Goal: Transaction & Acquisition: Purchase product/service

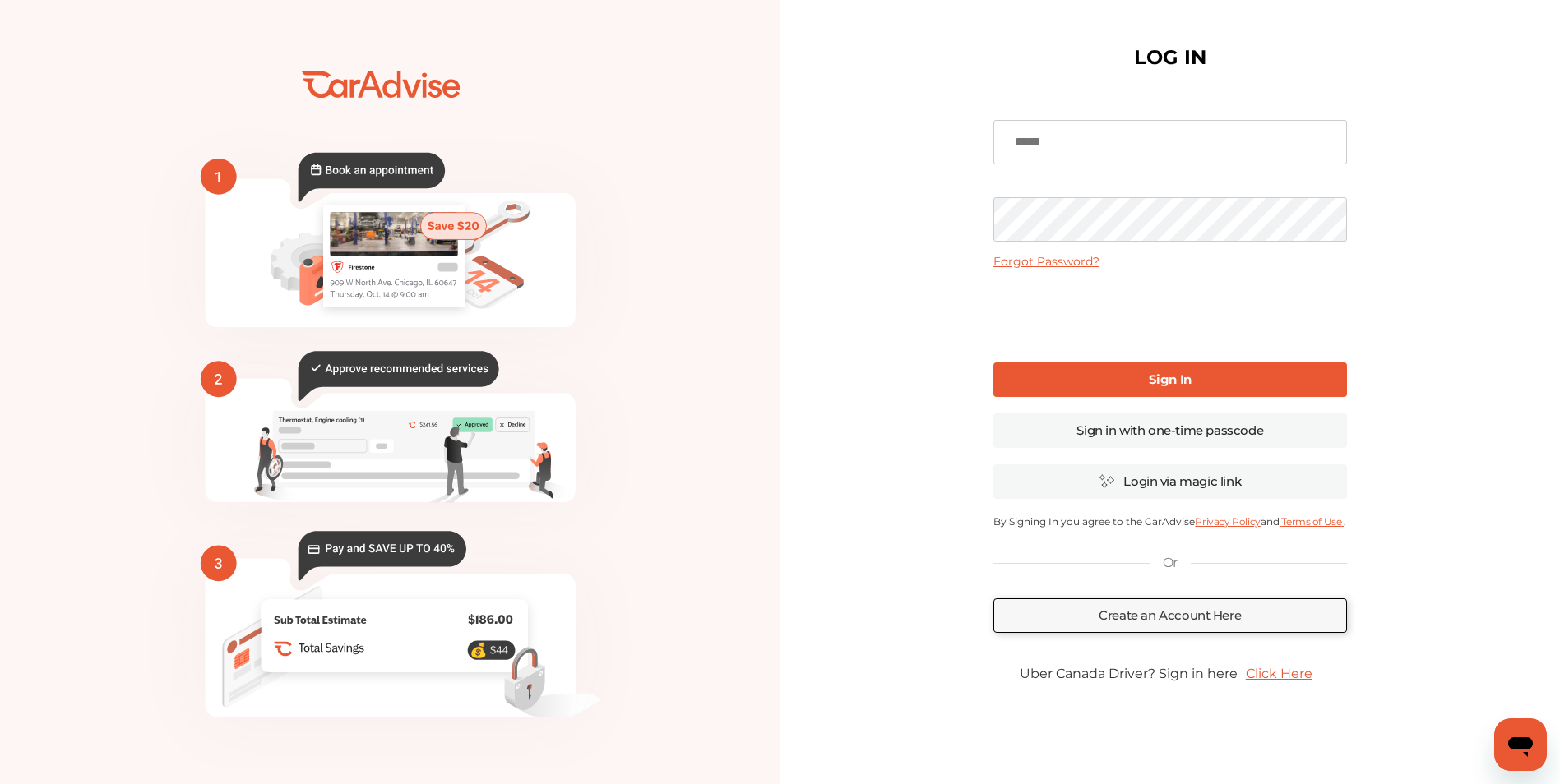
click at [1123, 140] on input at bounding box center [1170, 142] width 354 height 45
type input "**********"
click at [1188, 378] on b "Sign In" at bounding box center [1170, 379] width 43 height 15
click at [1284, 424] on link "Sign in with one-time passcode" at bounding box center [1170, 430] width 354 height 34
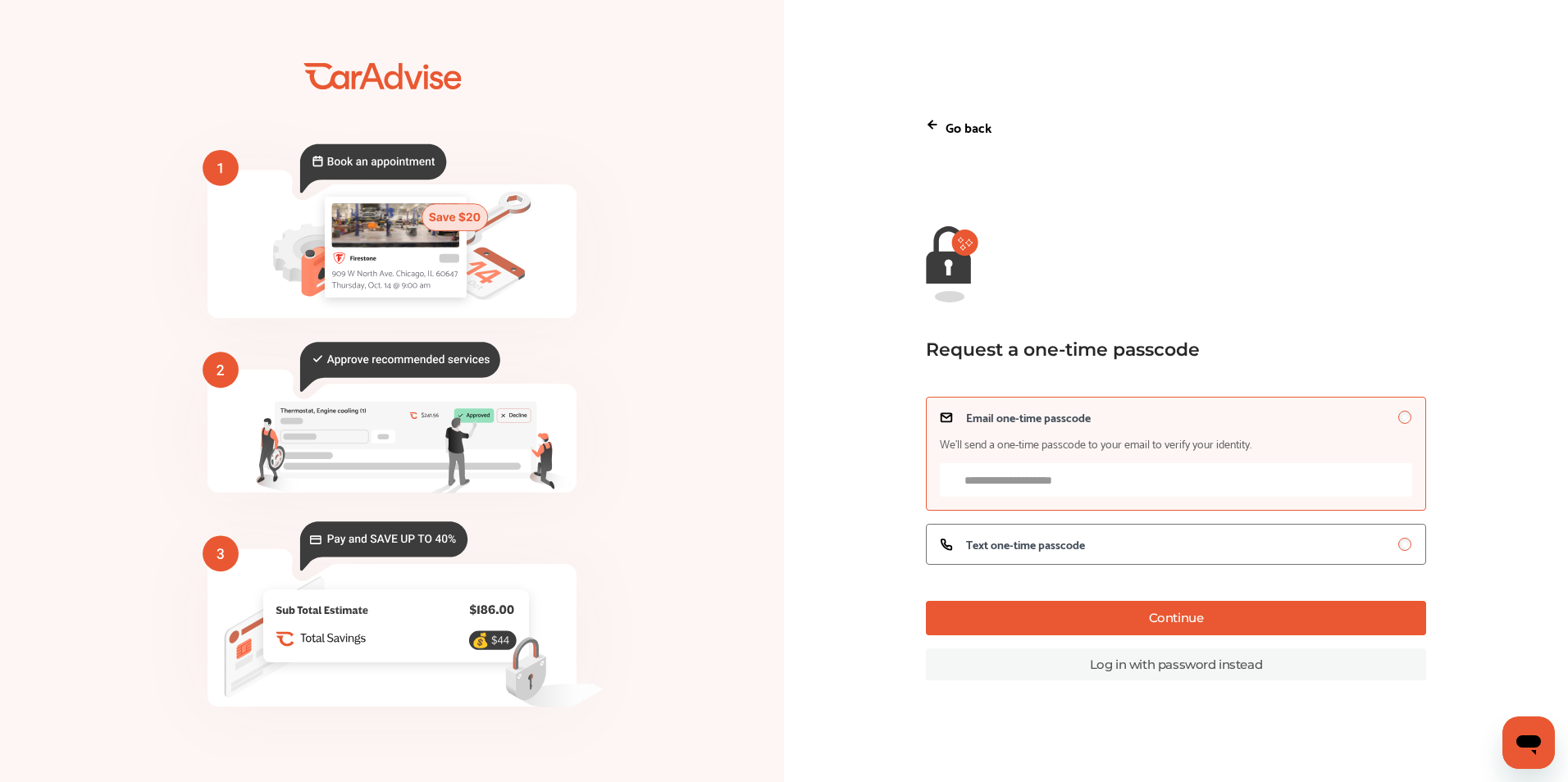
click at [1021, 483] on input "Email one-time passcode We’ll send a one-time passcode to your email to verify …" at bounding box center [1176, 480] width 473 height 33
click at [1079, 532] on label "Text one-time passcode" at bounding box center [1176, 544] width 501 height 41
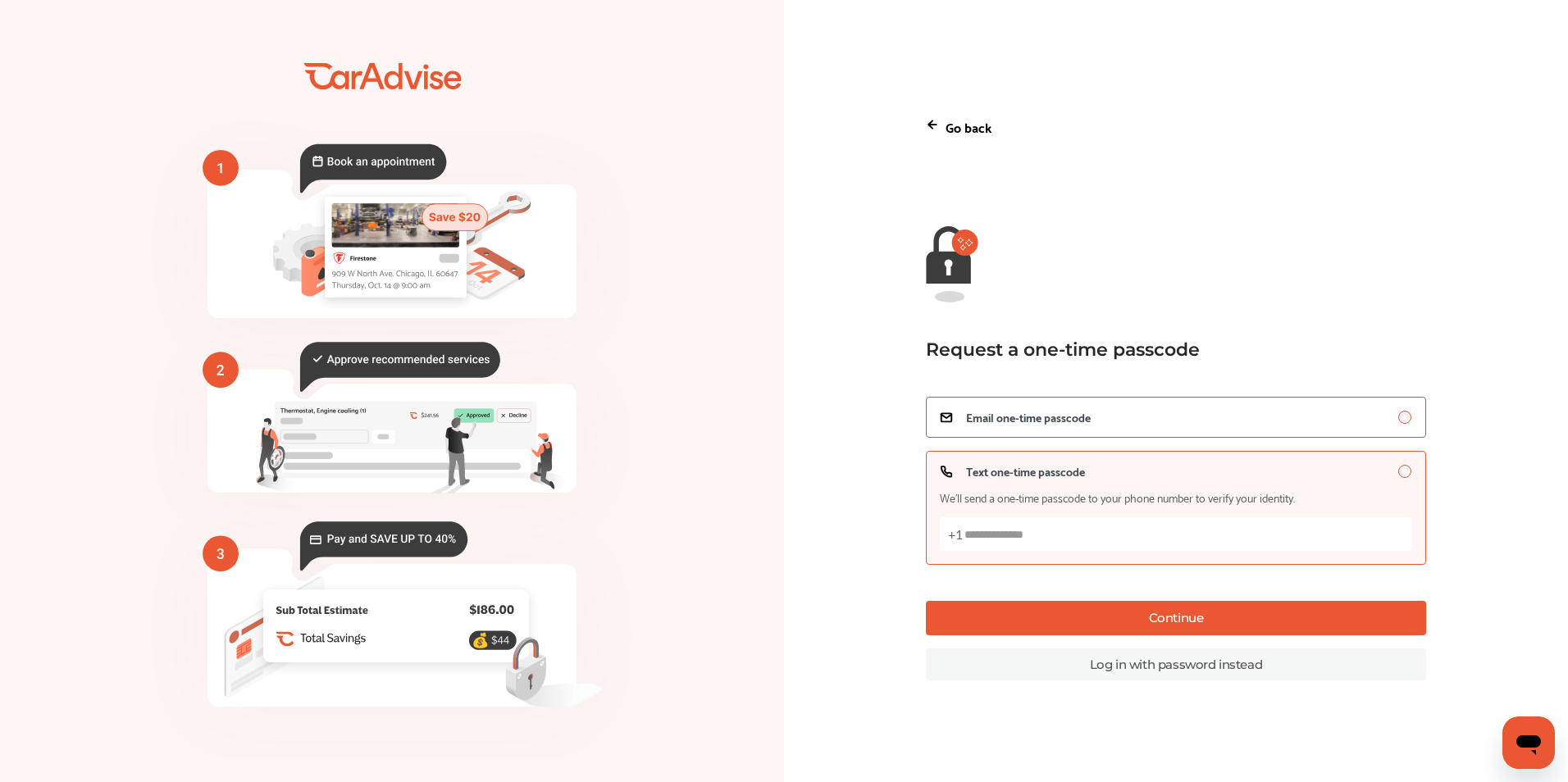
click at [1069, 544] on input "Text one-time passcode We’ll send a one-time passcode to your phone number to v…" at bounding box center [1176, 534] width 473 height 33
type input "**********"
click at [1141, 615] on button "Continue" at bounding box center [1176, 618] width 501 height 34
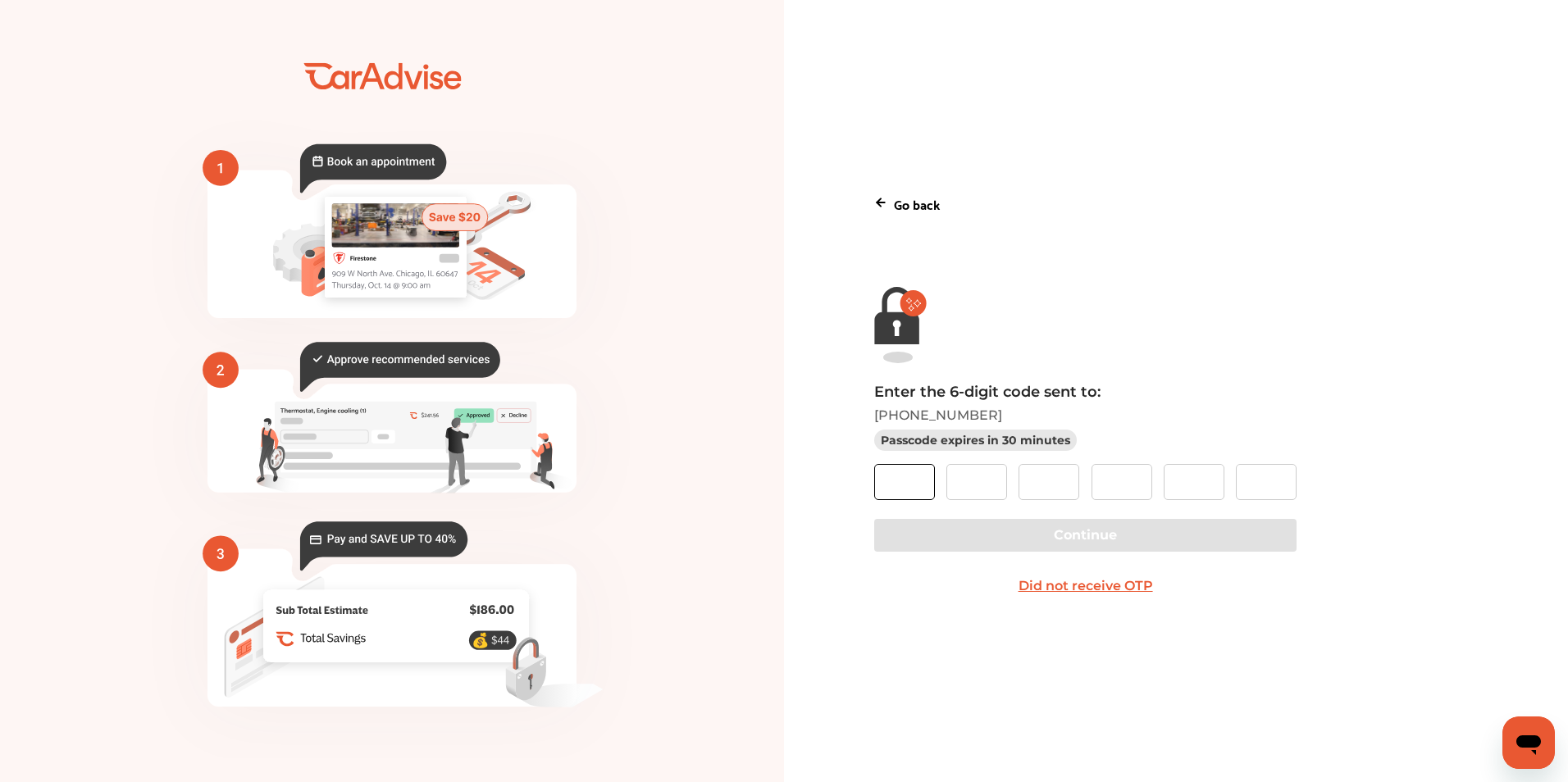
click at [909, 490] on input "text" at bounding box center [904, 482] width 61 height 36
type input "*"
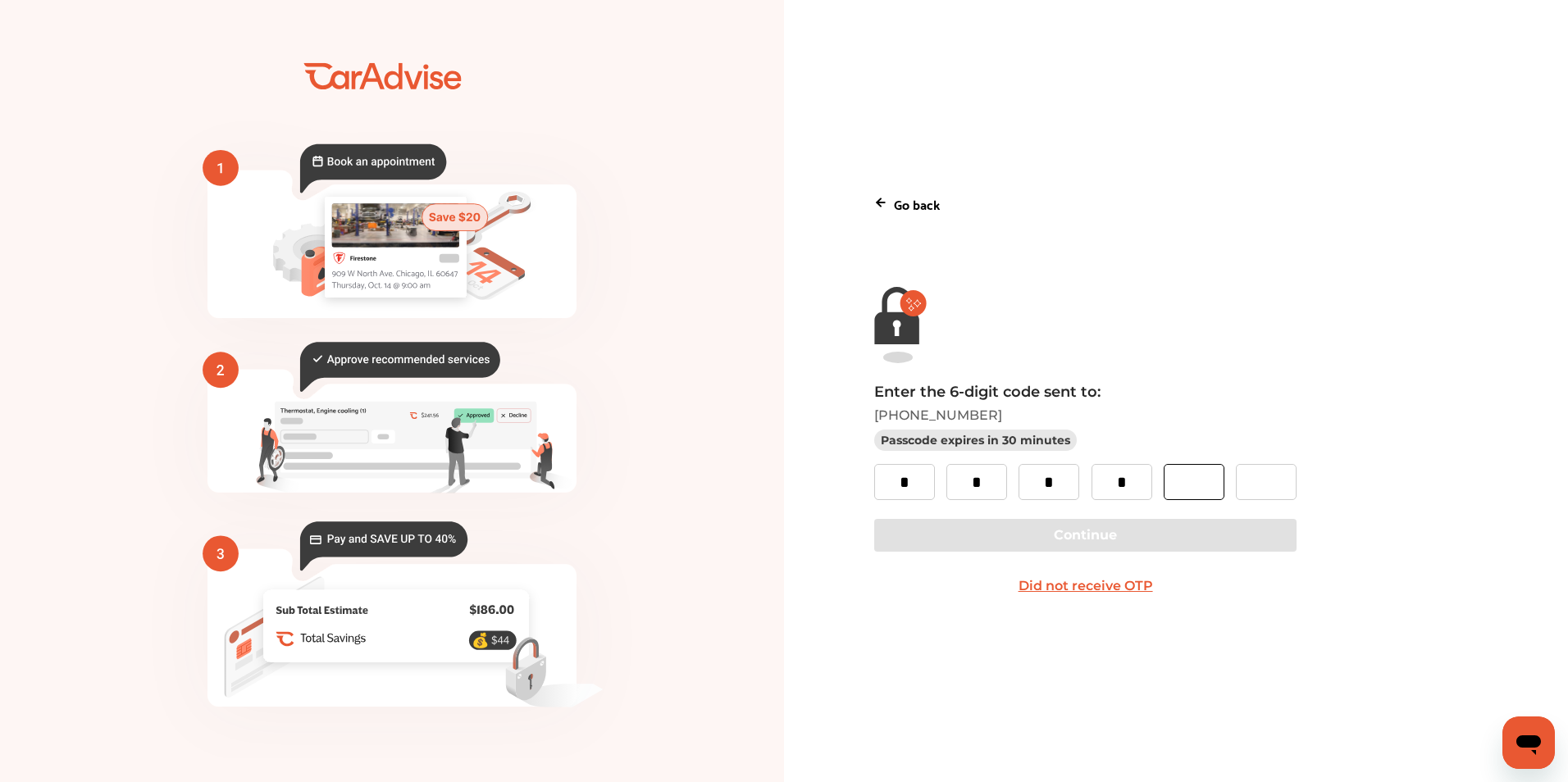
type input "*"
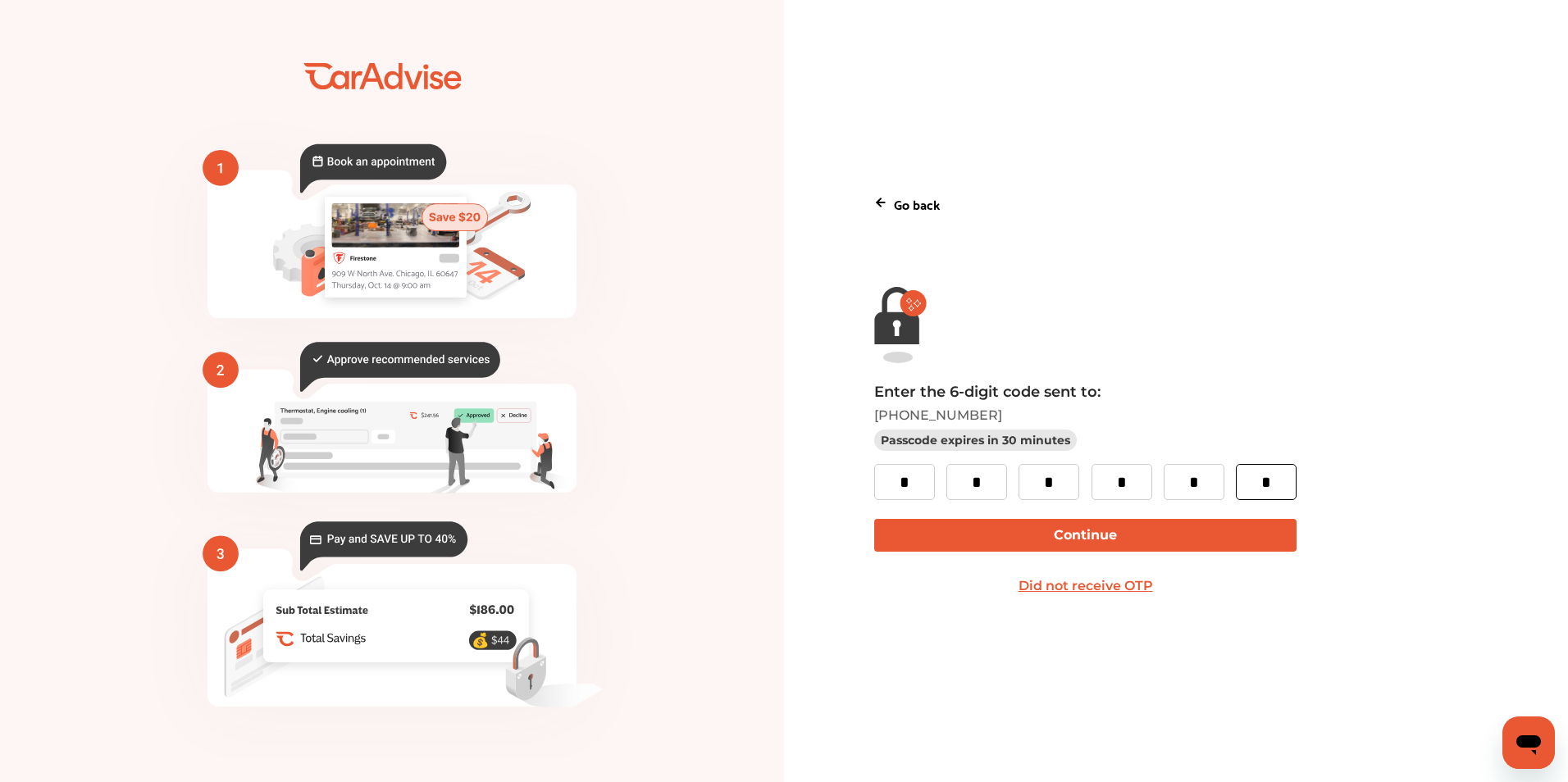
type input "*"
click at [1045, 550] on button "Continue" at bounding box center [1085, 536] width 423 height 33
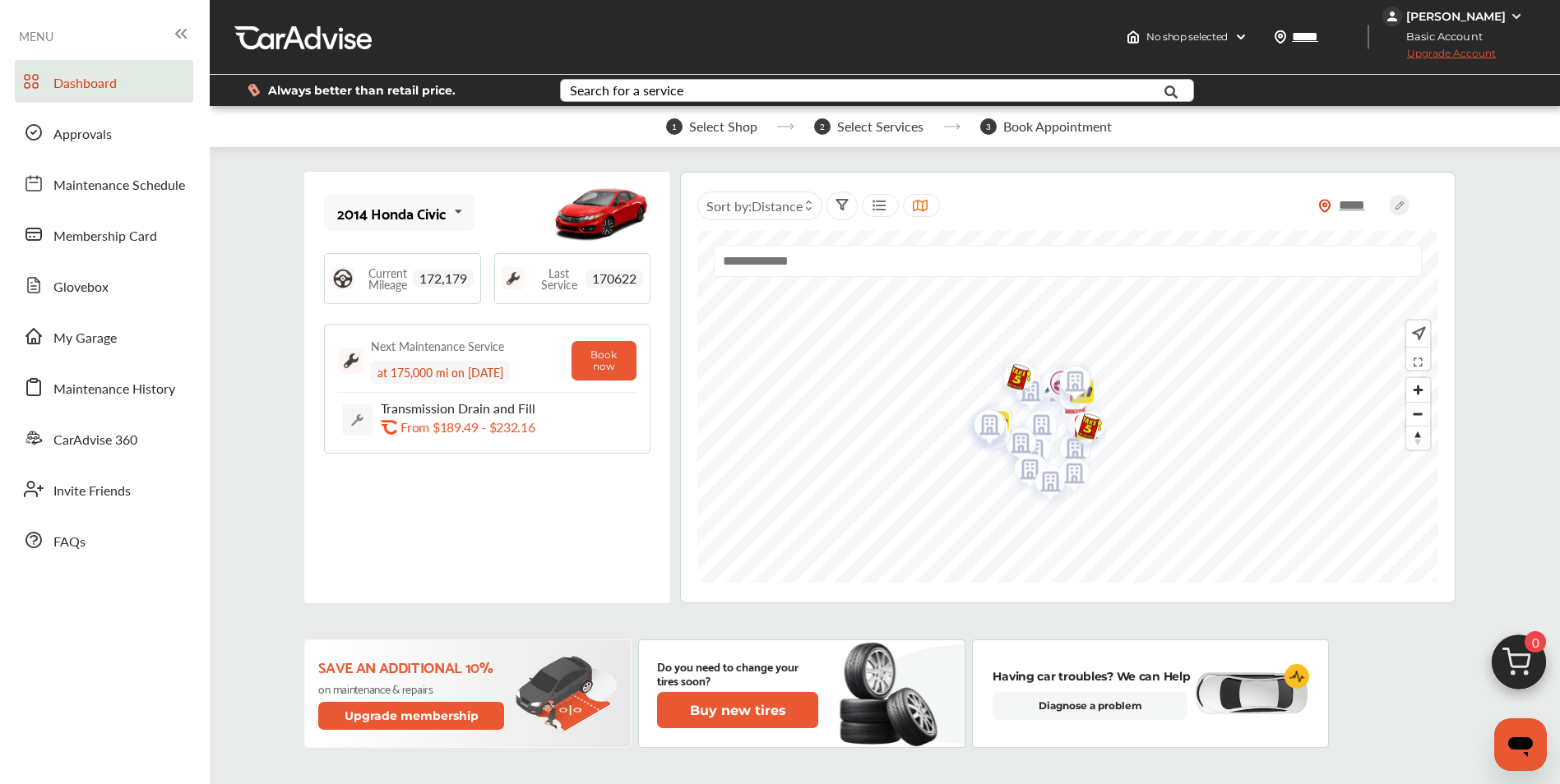
click at [666, 79] on div "Search for a service Search for... All Common Services Maintenance Schedules" at bounding box center [885, 90] width 677 height 31
click at [664, 94] on div "Search for a service" at bounding box center [626, 90] width 113 height 13
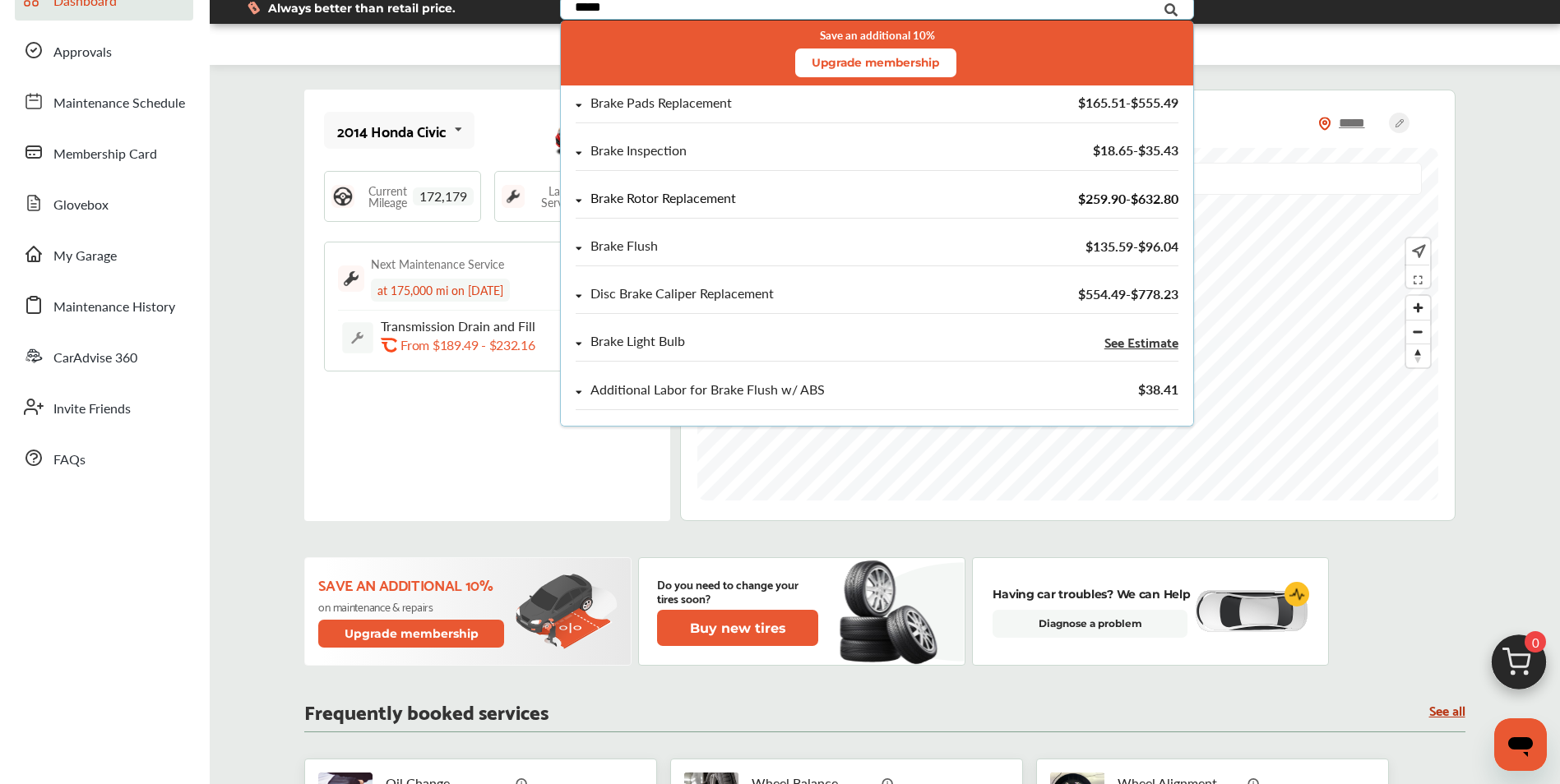
type input "*****"
click at [704, 199] on div "Brake Rotor Replacement" at bounding box center [663, 199] width 145 height 14
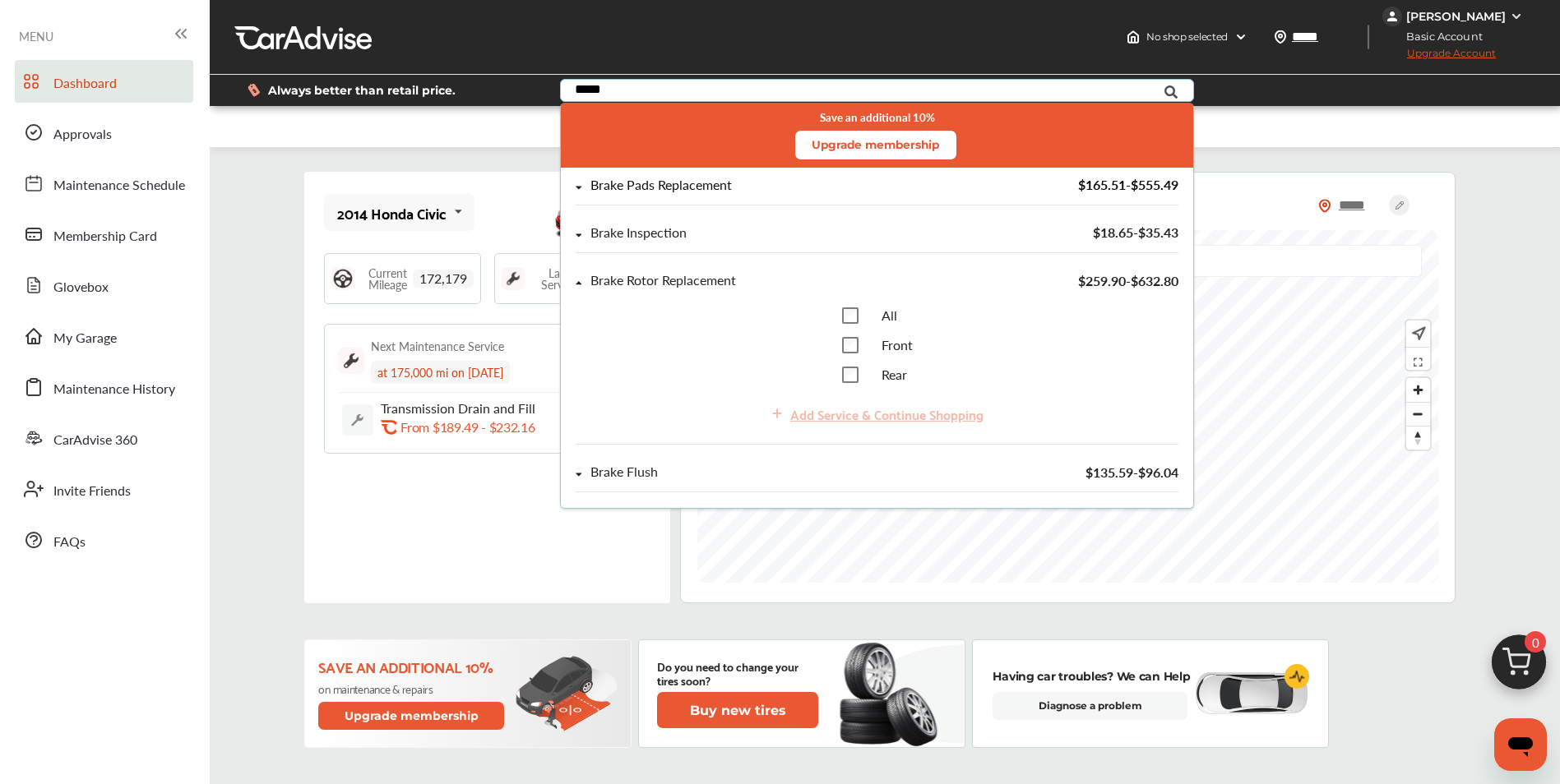
type input "*****"
click at [1097, 182] on span "$165.51 - $555.49" at bounding box center [1127, 184] width 101 height 19
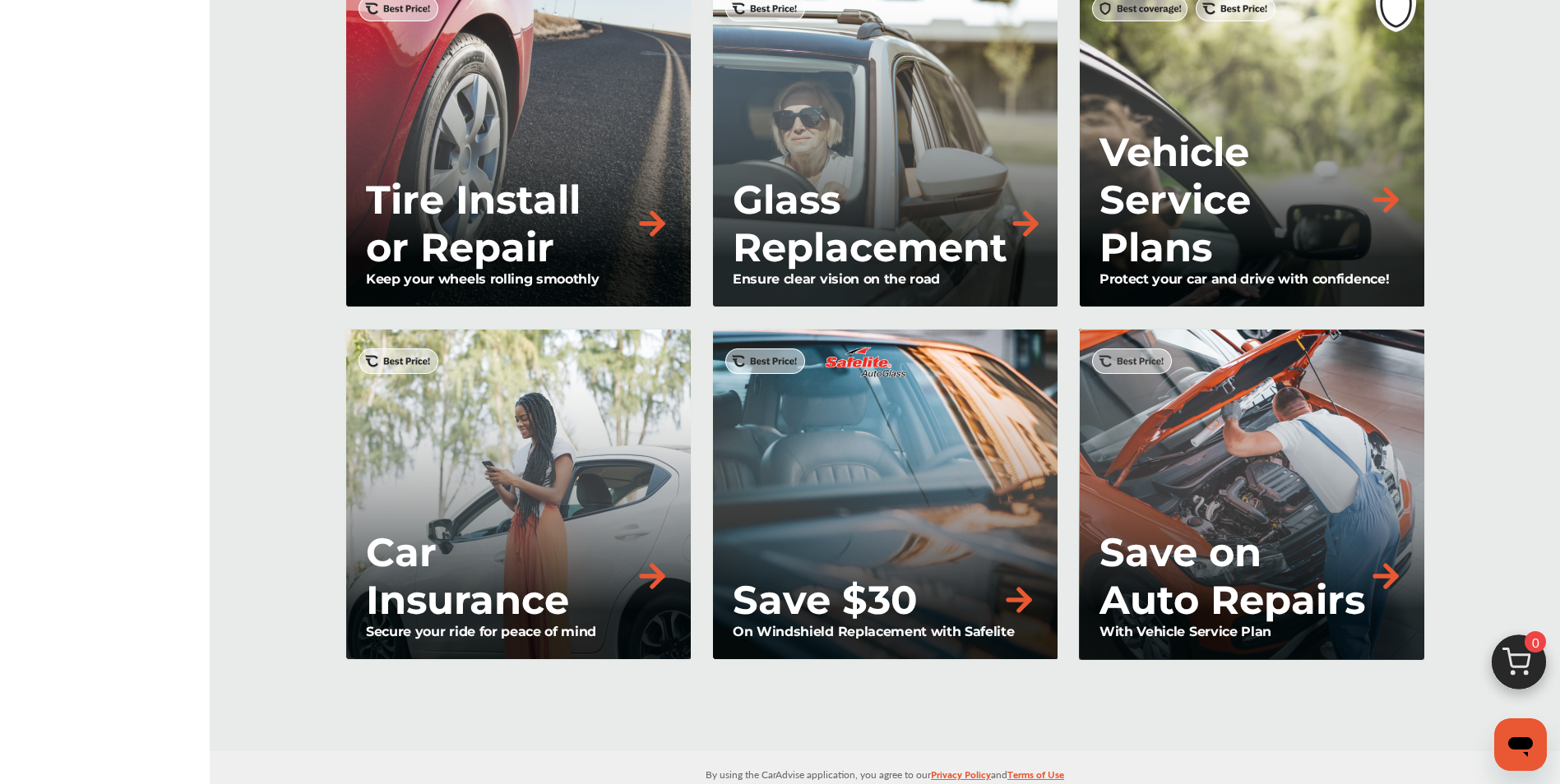
scroll to position [1390, 0]
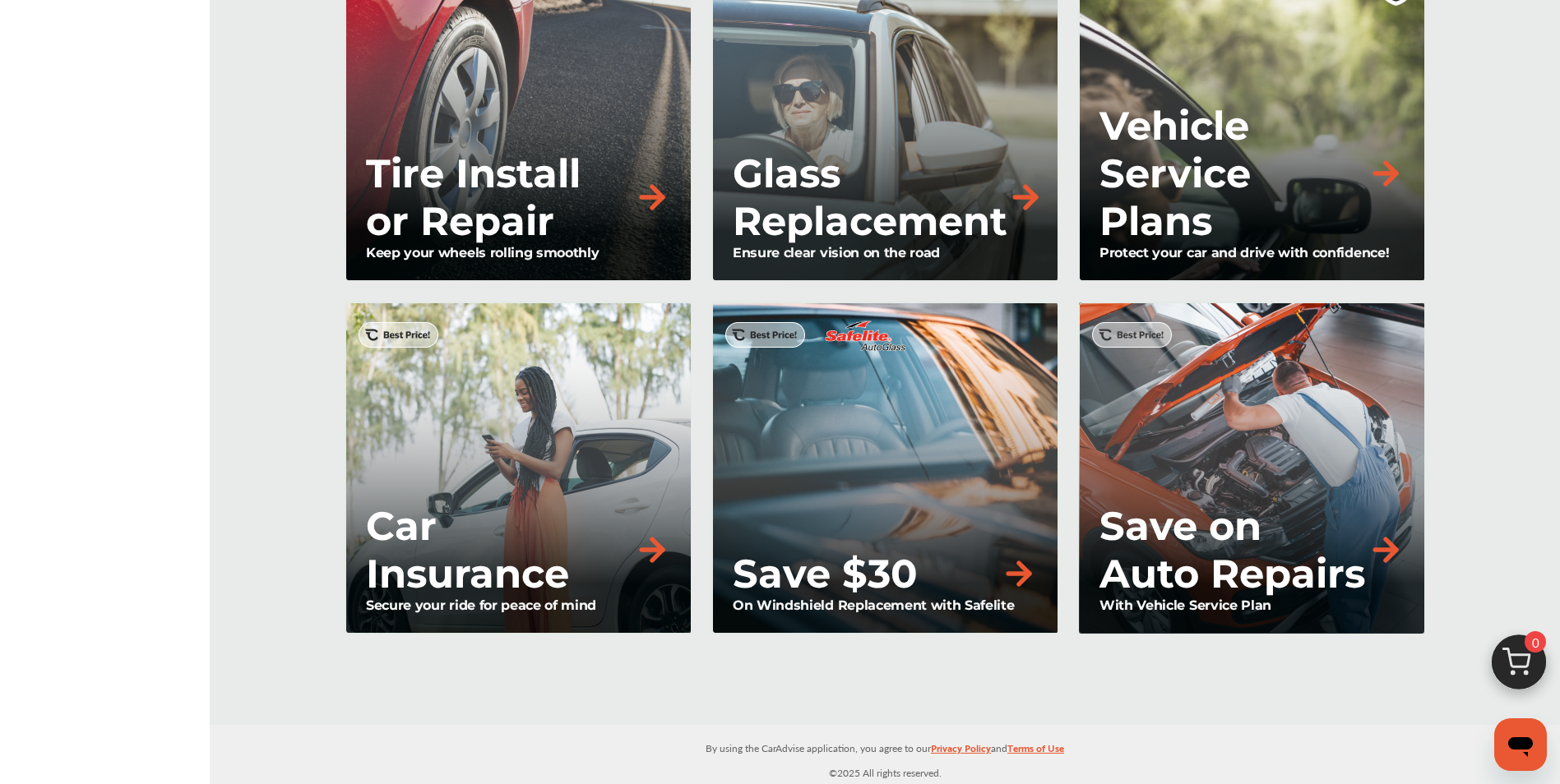
click at [1178, 522] on p "Save on Auto Repairs" at bounding box center [1234, 550] width 268 height 95
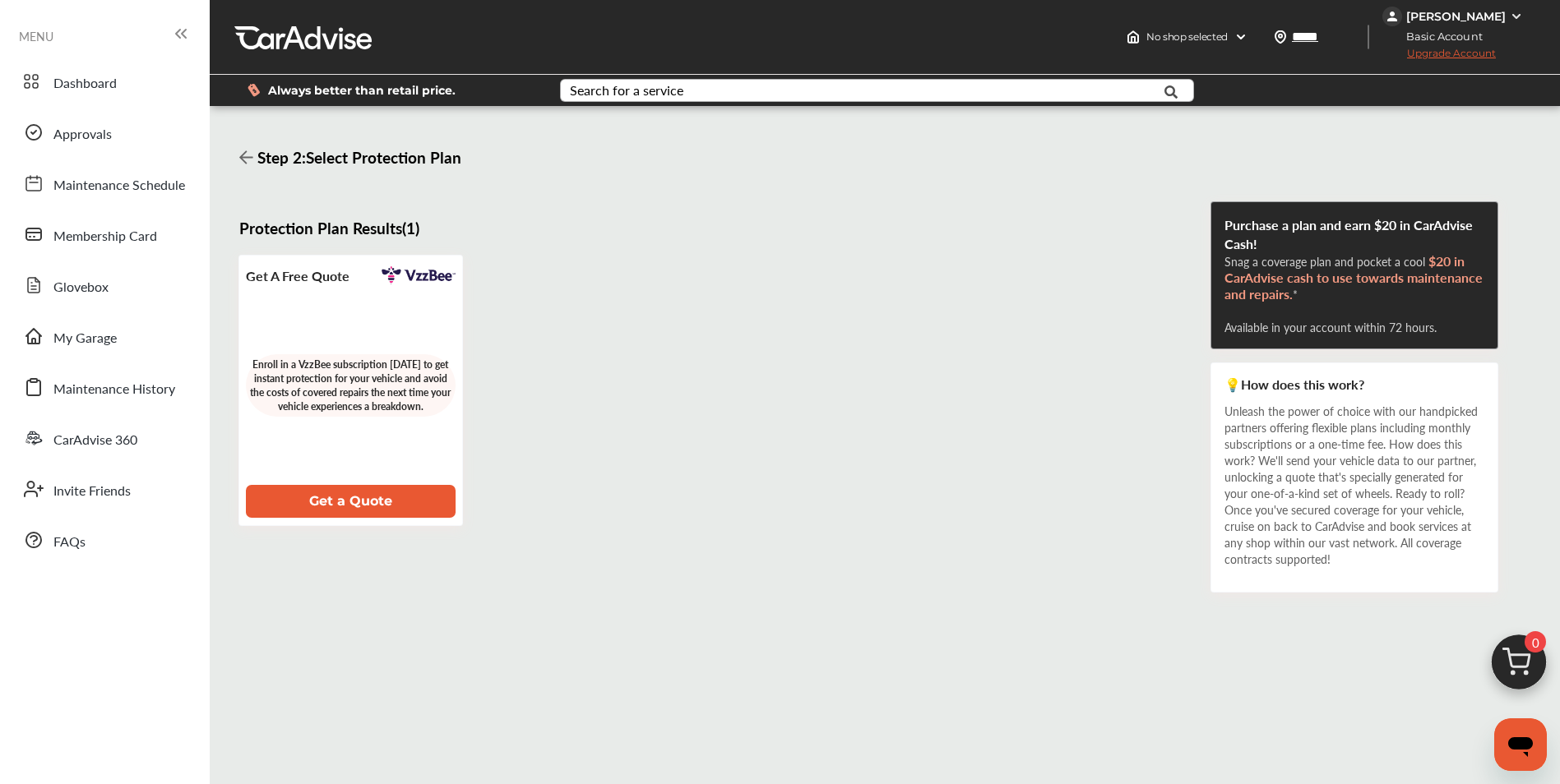
click at [406, 500] on button "Get a Quote" at bounding box center [351, 501] width 210 height 33
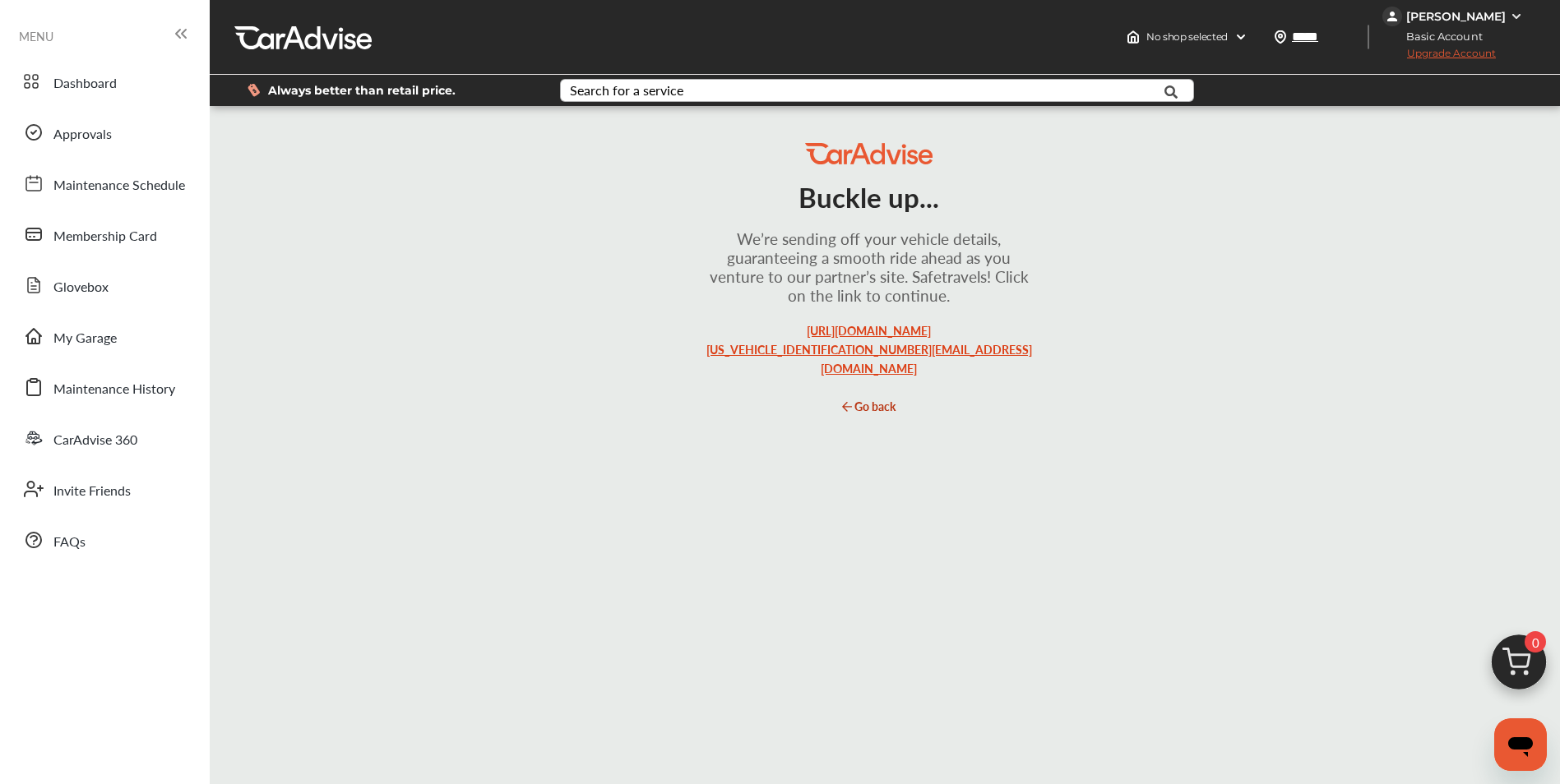
click at [881, 332] on link "[URL][DOMAIN_NAME][US_VEHICLE_IDENTIFICATION_NUMBER][EMAIL_ADDRESS][DOMAIN_NAME]" at bounding box center [869, 349] width 326 height 54
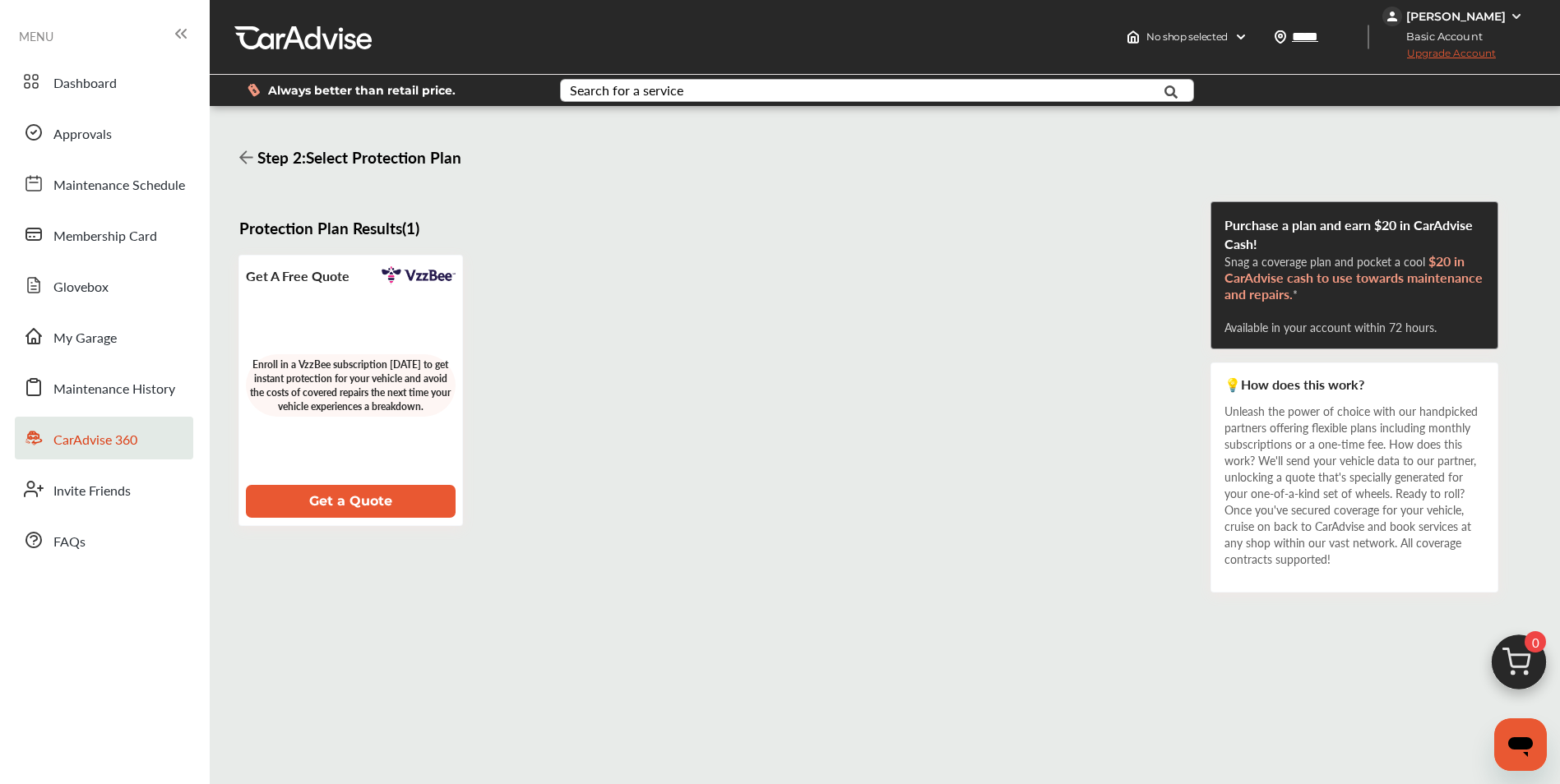
click at [148, 449] on link "CarAdvise 360" at bounding box center [105, 438] width 179 height 43
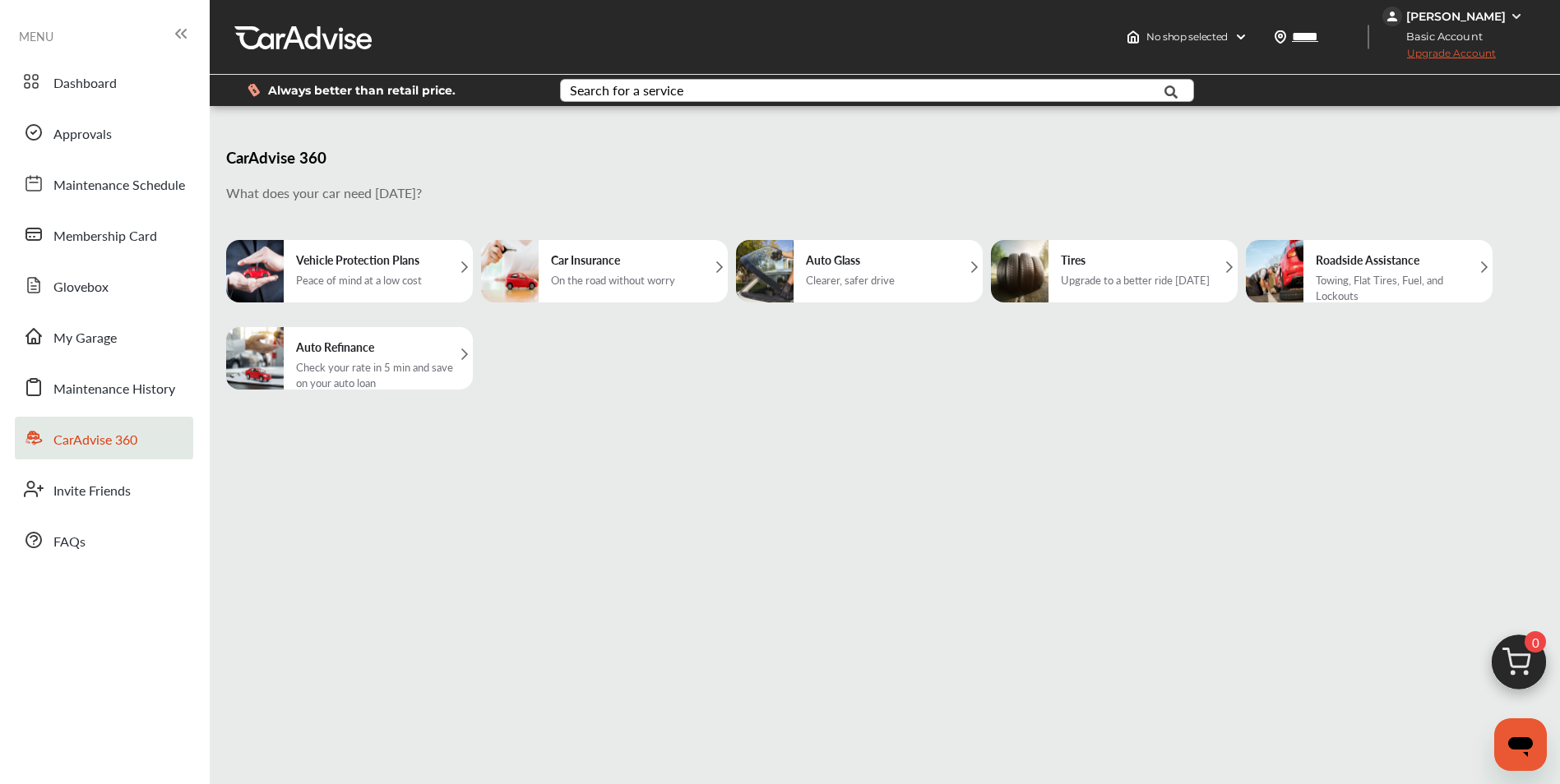
click at [627, 288] on div "On the road without worry" at bounding box center [613, 279] width 125 height 15
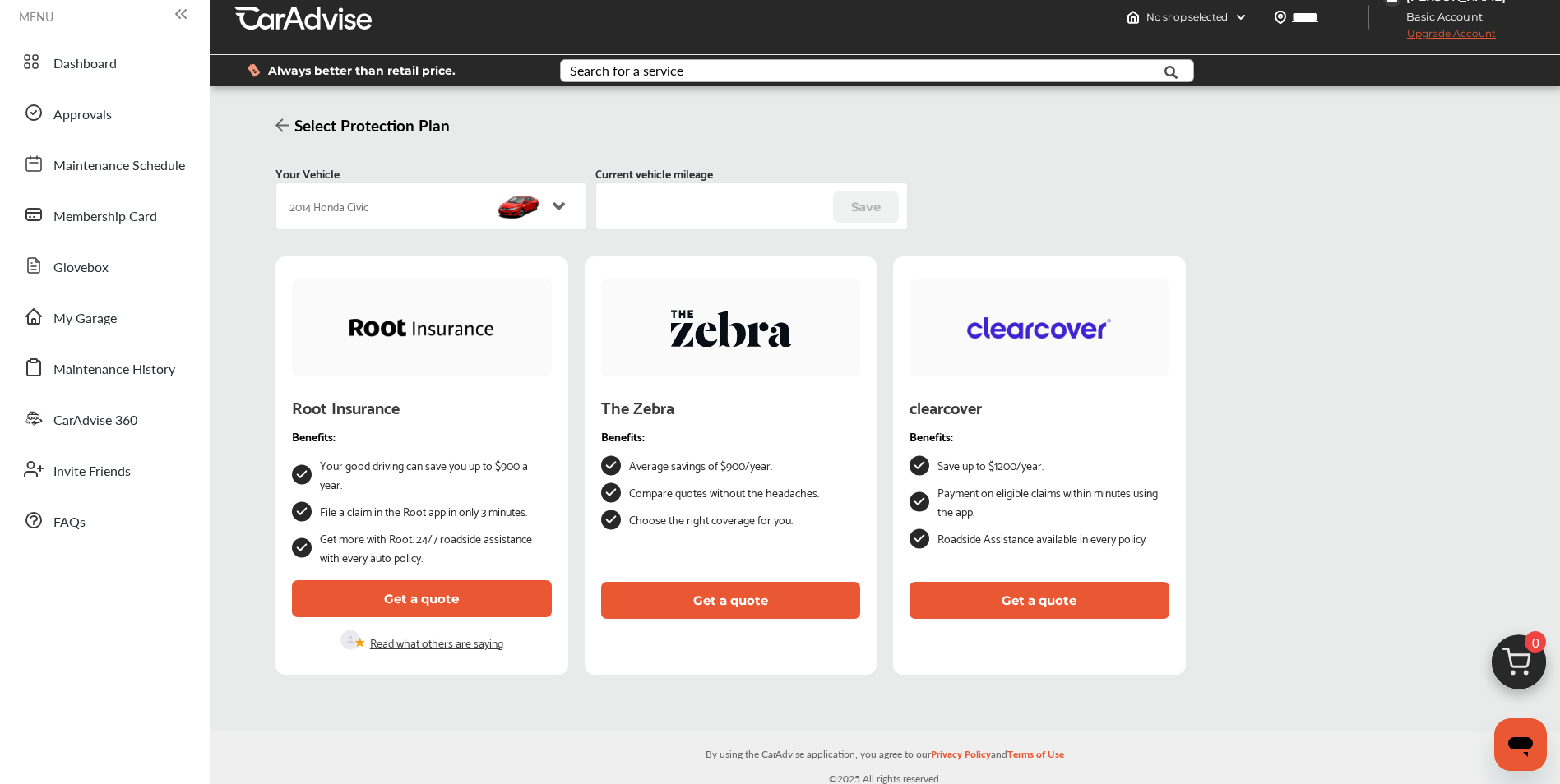
scroll to position [26, 0]
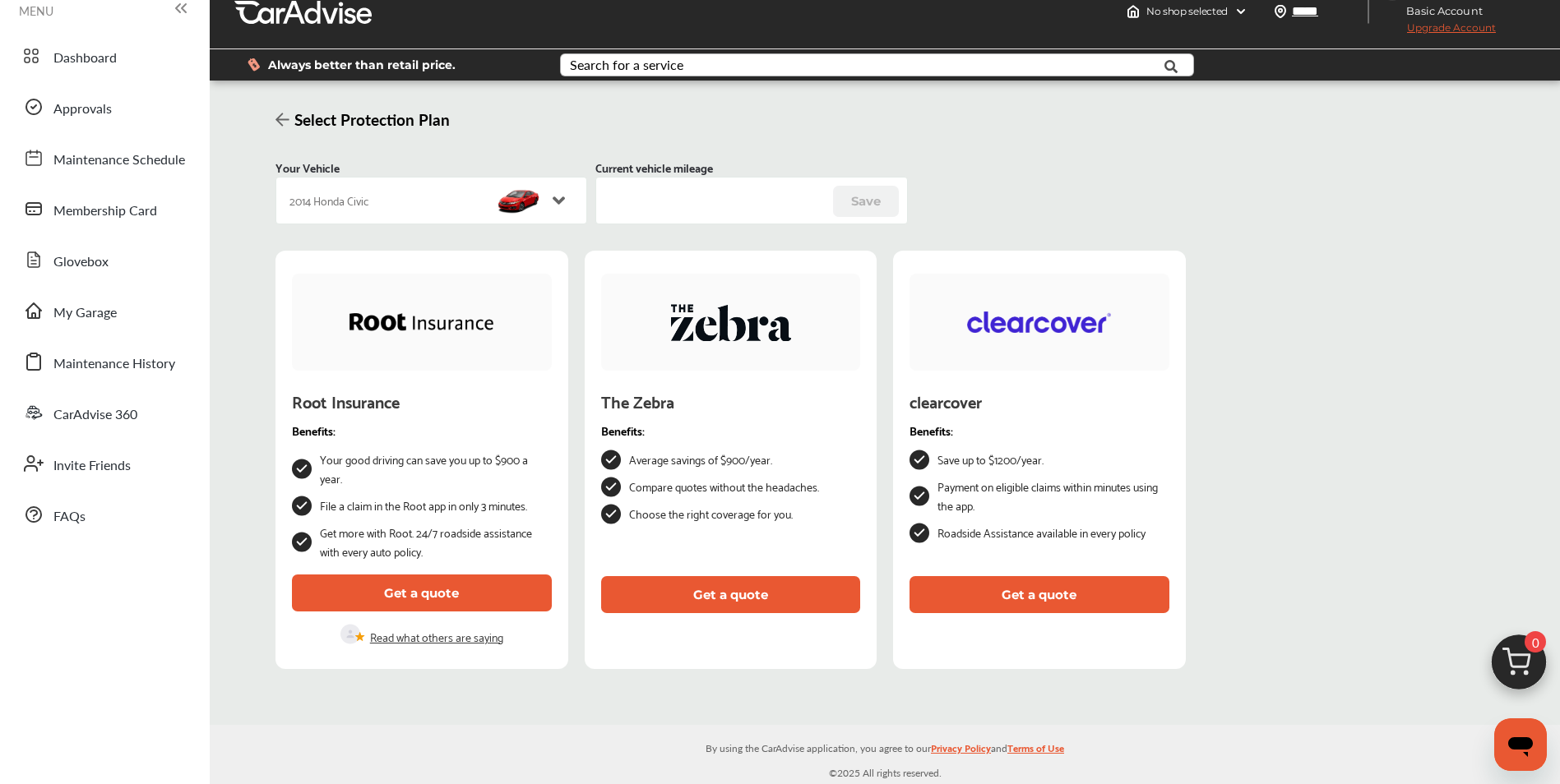
click at [1068, 588] on button "Get a quote" at bounding box center [1039, 595] width 260 height 37
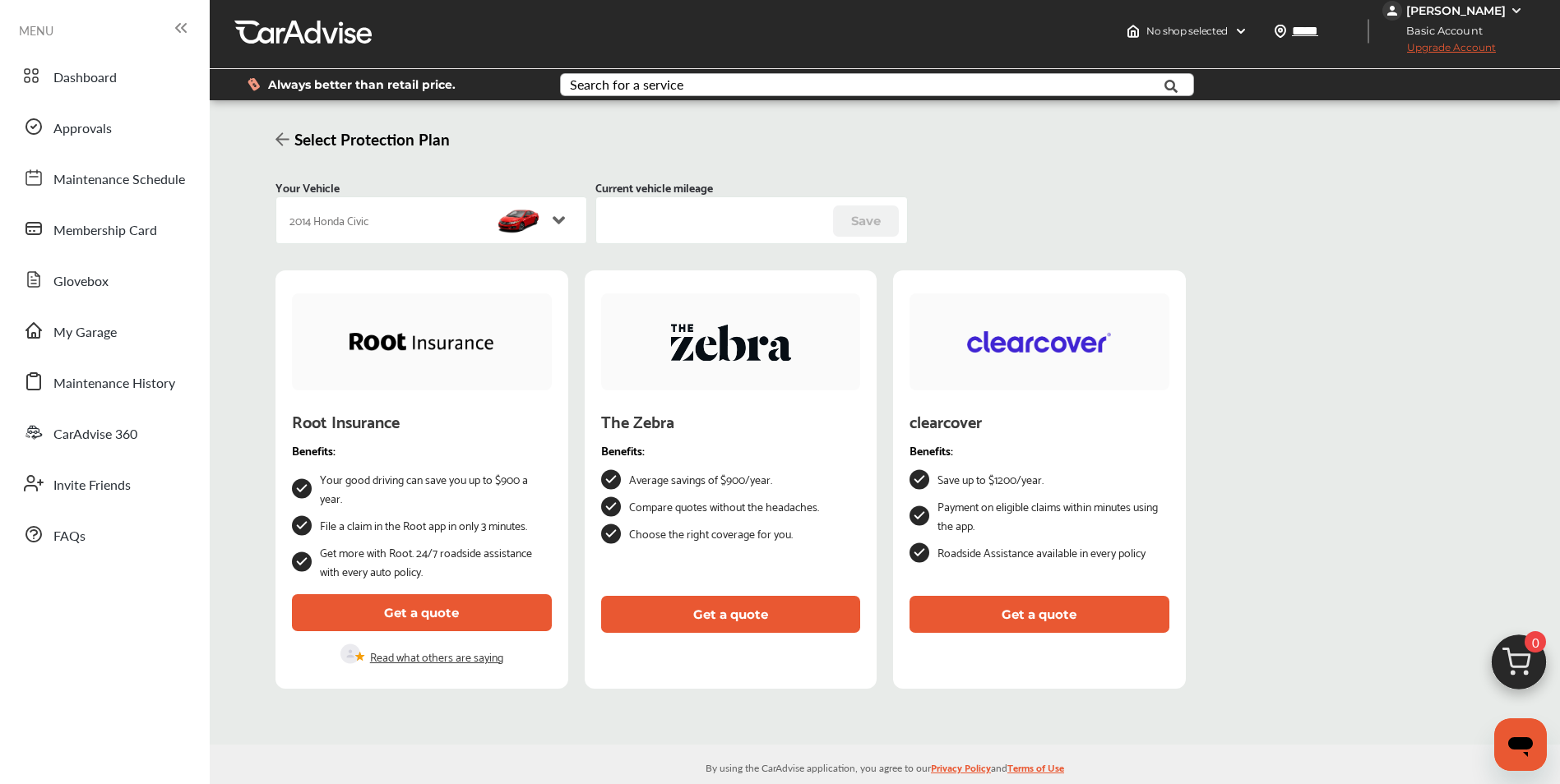
scroll to position [0, 0]
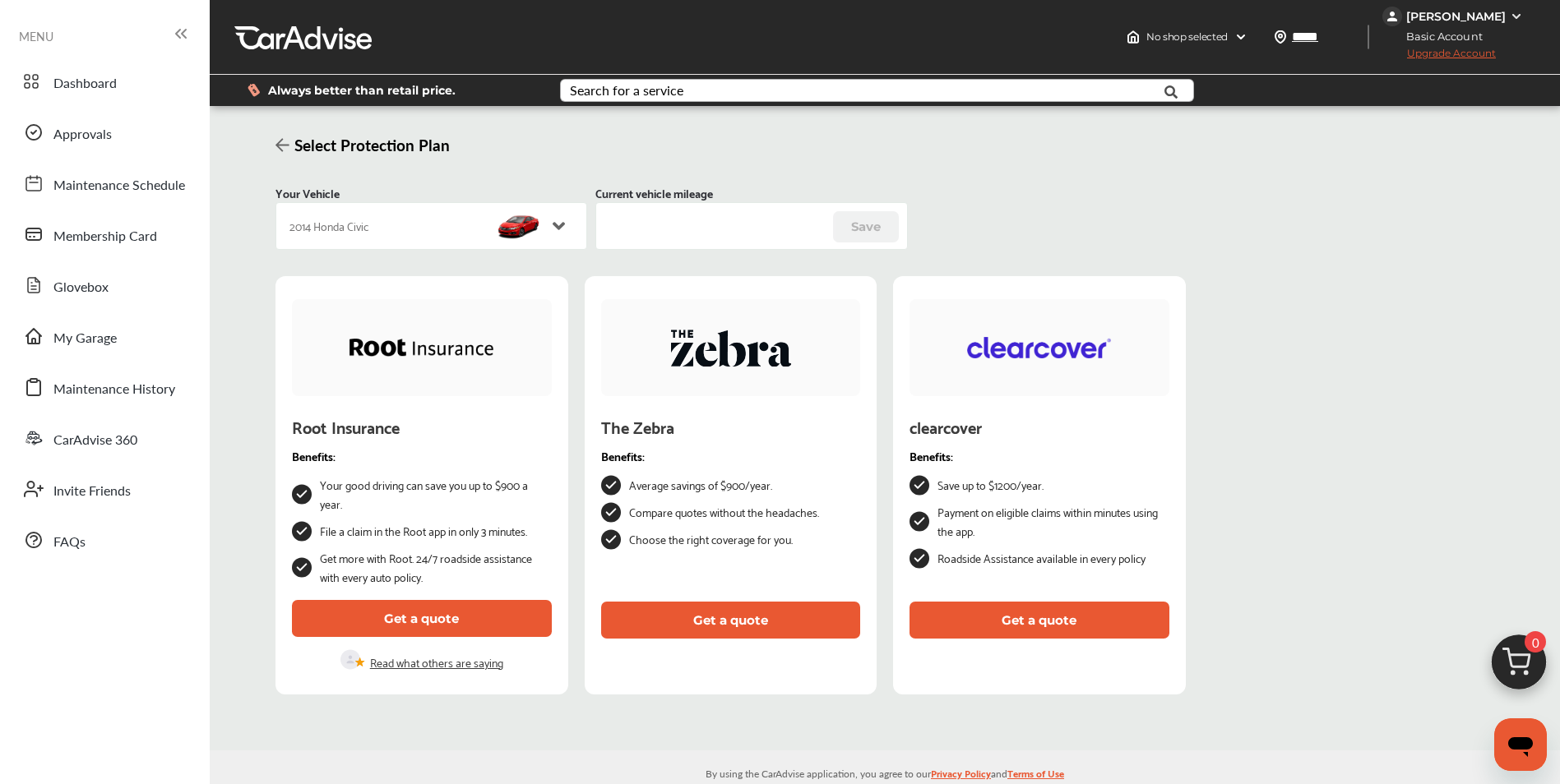
click at [461, 618] on button "Get a quote" at bounding box center [421, 619] width 260 height 37
